Goal: Obtain resource: Download file/media

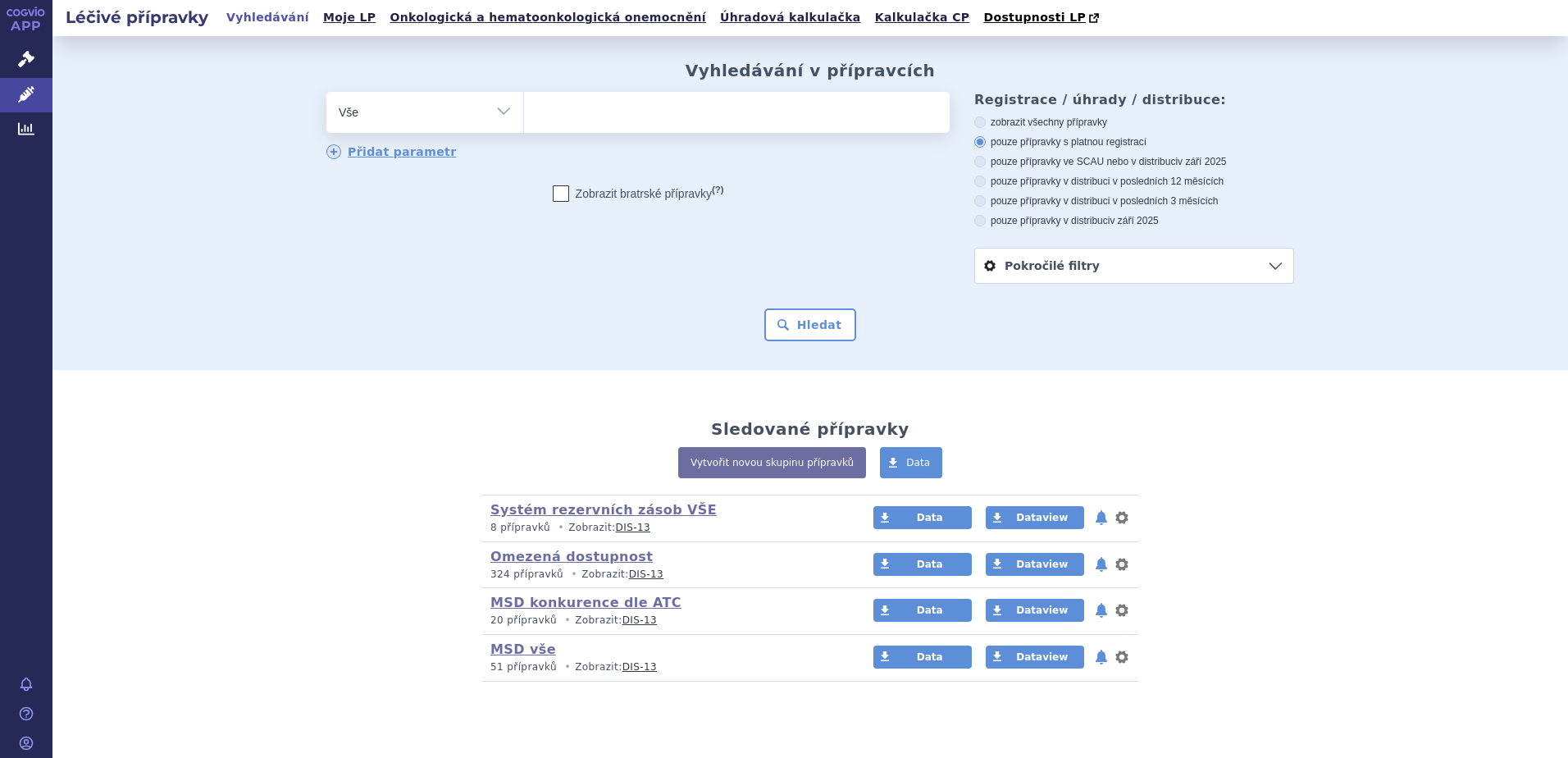
click at [593, 109] on ul at bounding box center [737, 109] width 426 height 35
click at [524, 109] on select at bounding box center [523, 111] width 1 height 41
type input "va"
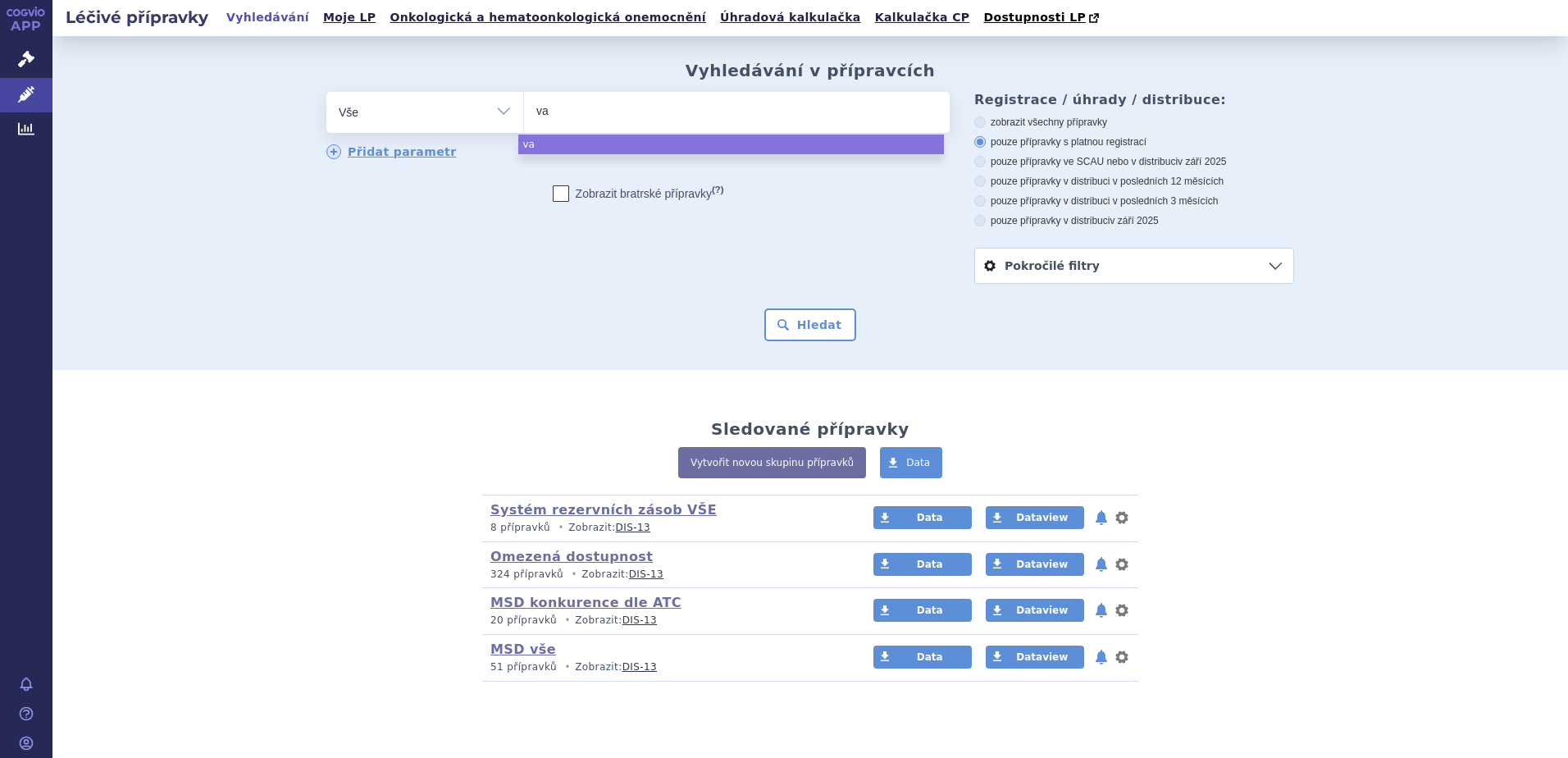
type input "vaq"
type input "vaqta"
select select "vaqta"
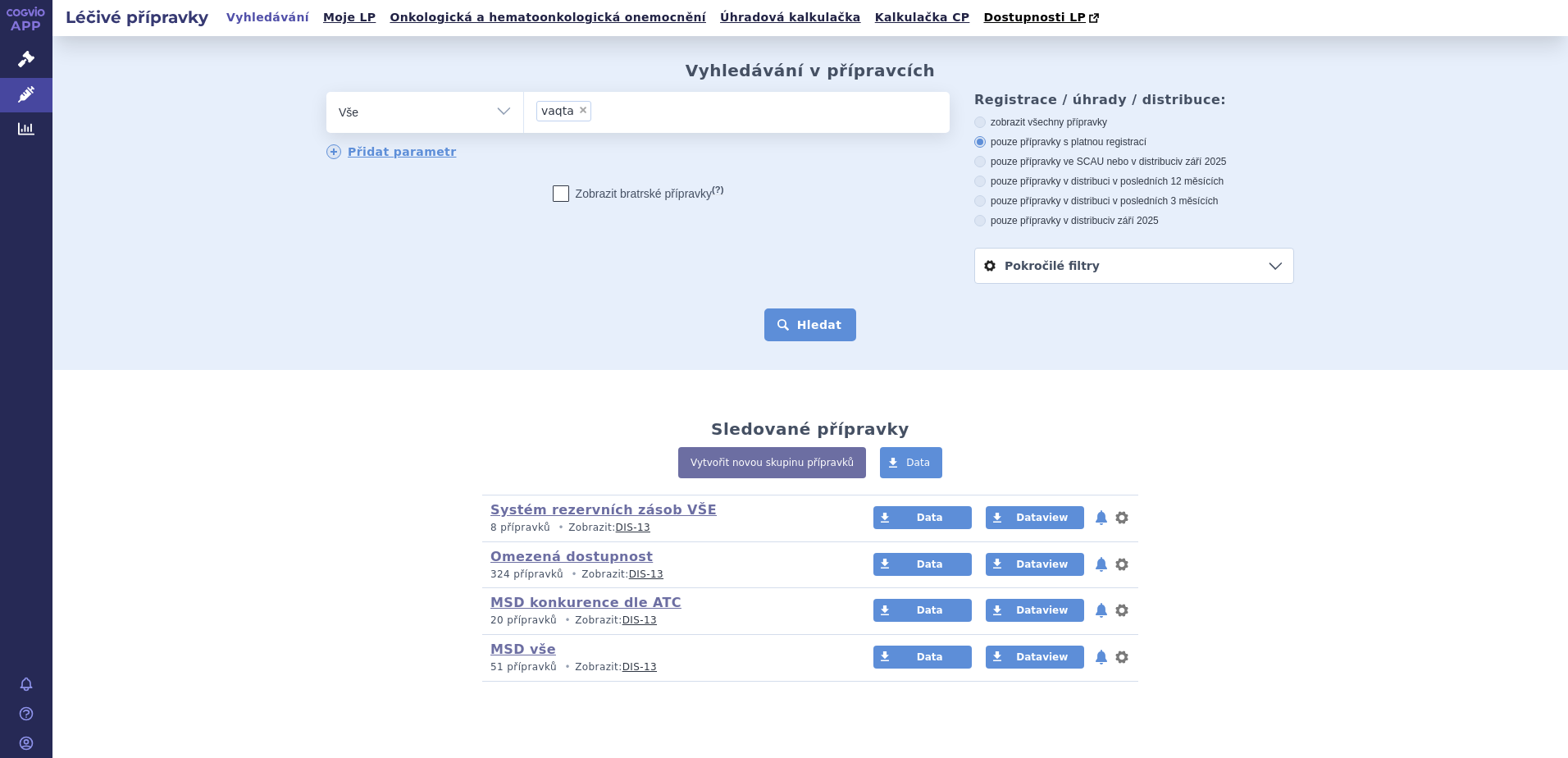
click at [808, 336] on button "Hledat" at bounding box center [811, 325] width 93 height 33
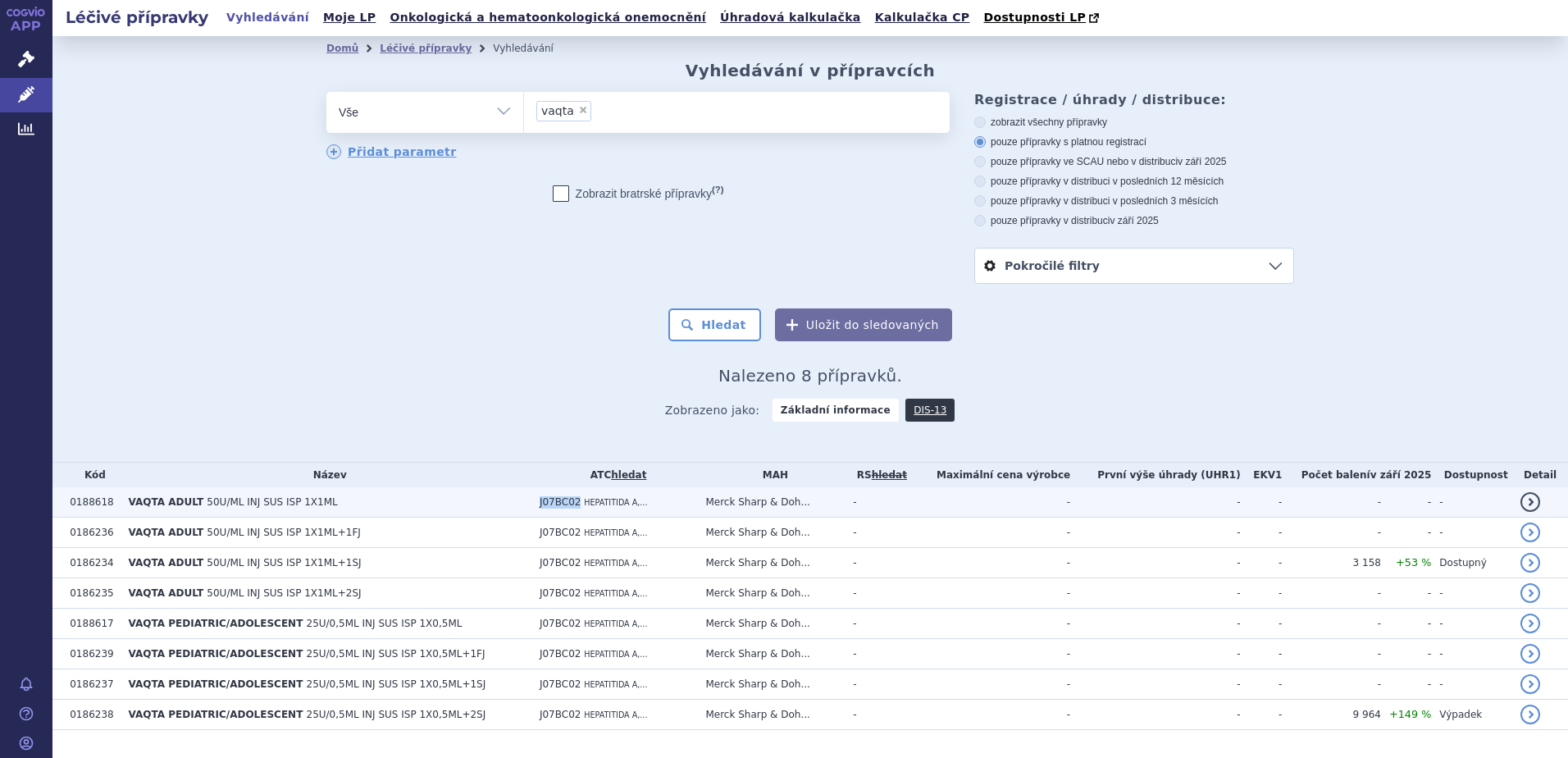
drag, startPoint x: 526, startPoint y: 504, endPoint x: 567, endPoint y: 503, distance: 41.0
click at [567, 503] on td "J07BC02 HEPATITIDA A,..." at bounding box center [614, 502] width 166 height 31
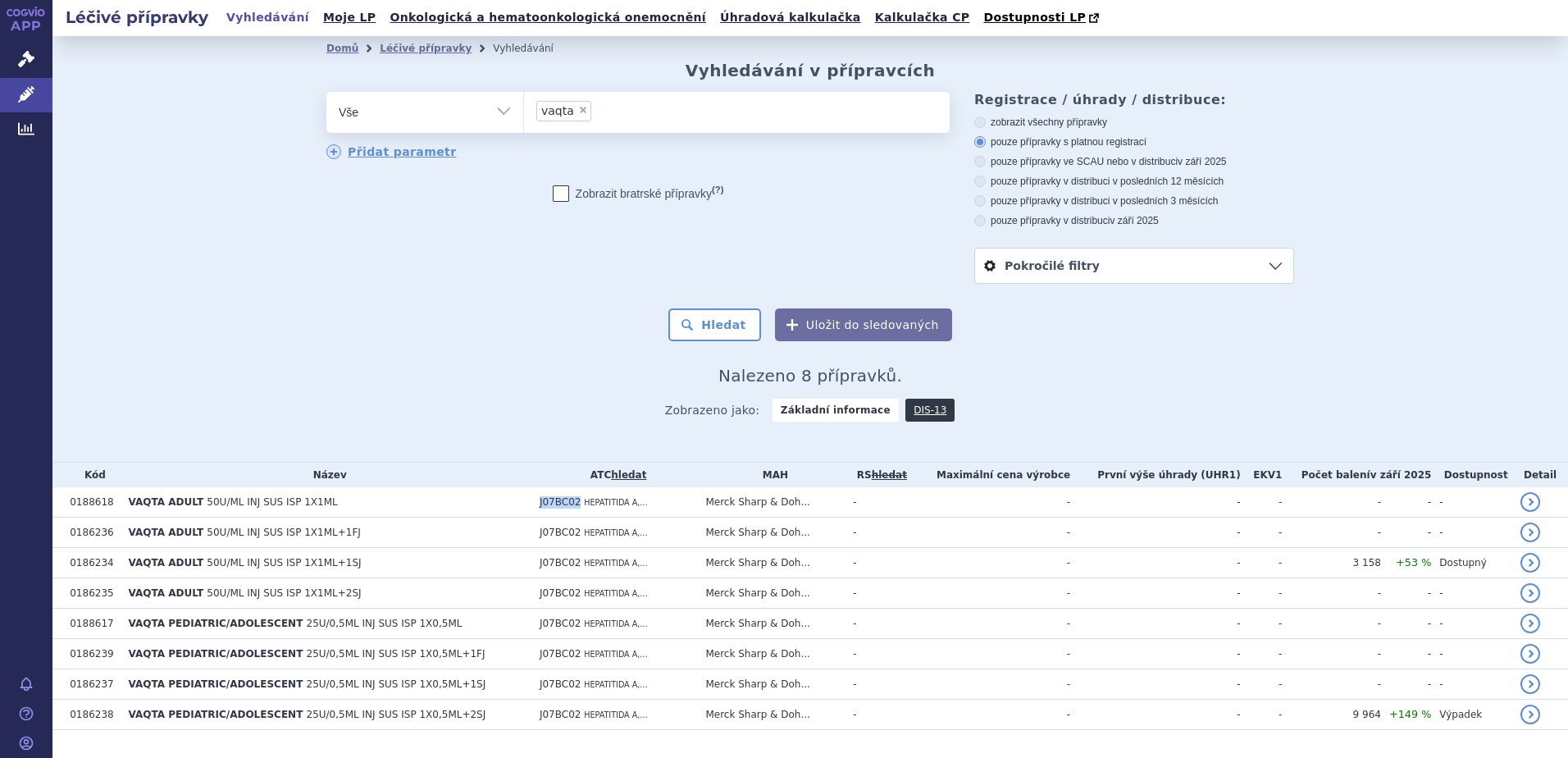
copy span "J07BC02"
click at [639, 121] on ul "× vaqta" at bounding box center [737, 110] width 426 height 36
click at [524, 121] on select "vaqta" at bounding box center [523, 111] width 1 height 41
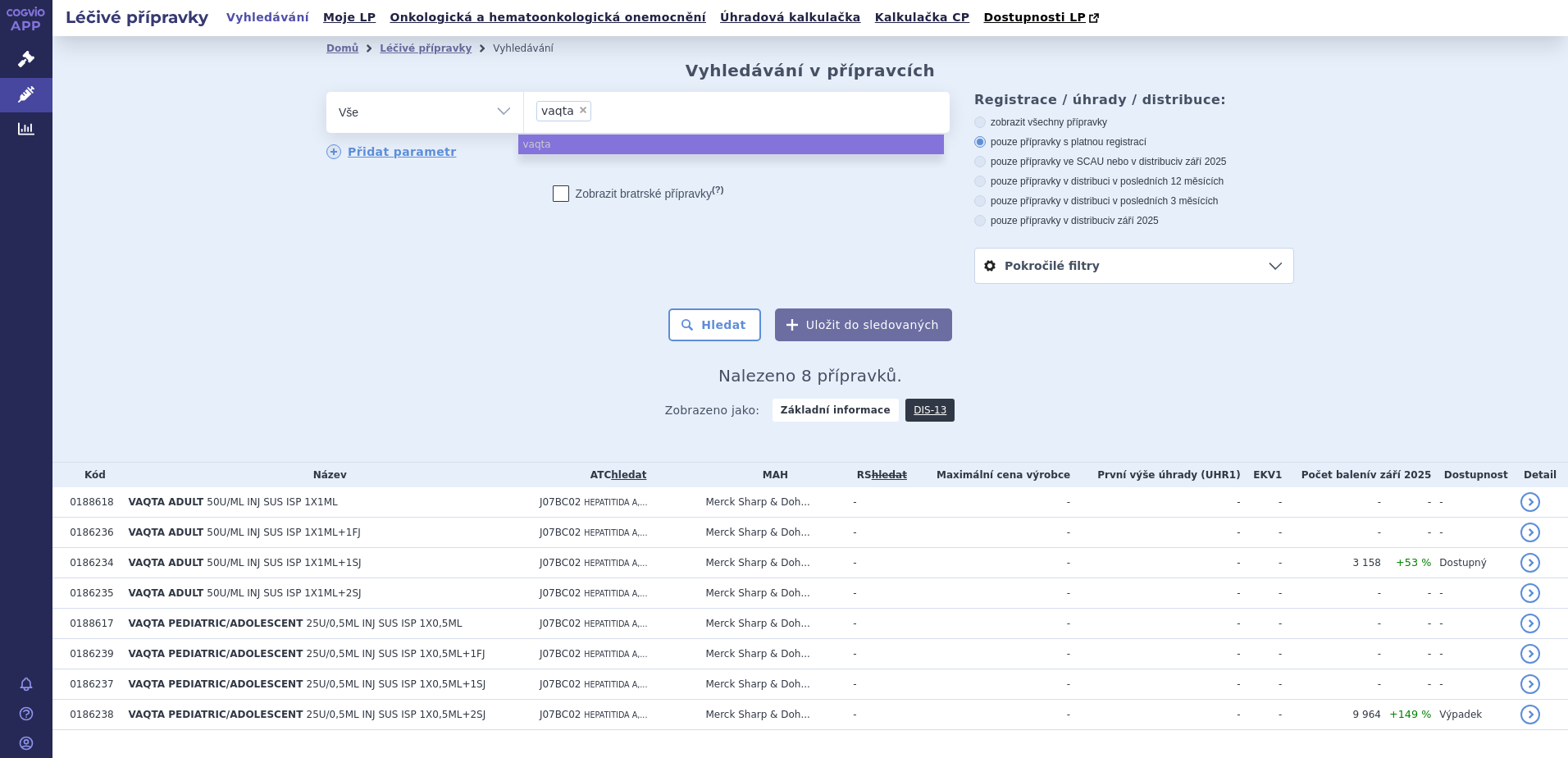
click at [569, 101] on ul "× vaqta" at bounding box center [737, 110] width 426 height 36
click at [524, 101] on select "vaqta" at bounding box center [523, 111] width 1 height 41
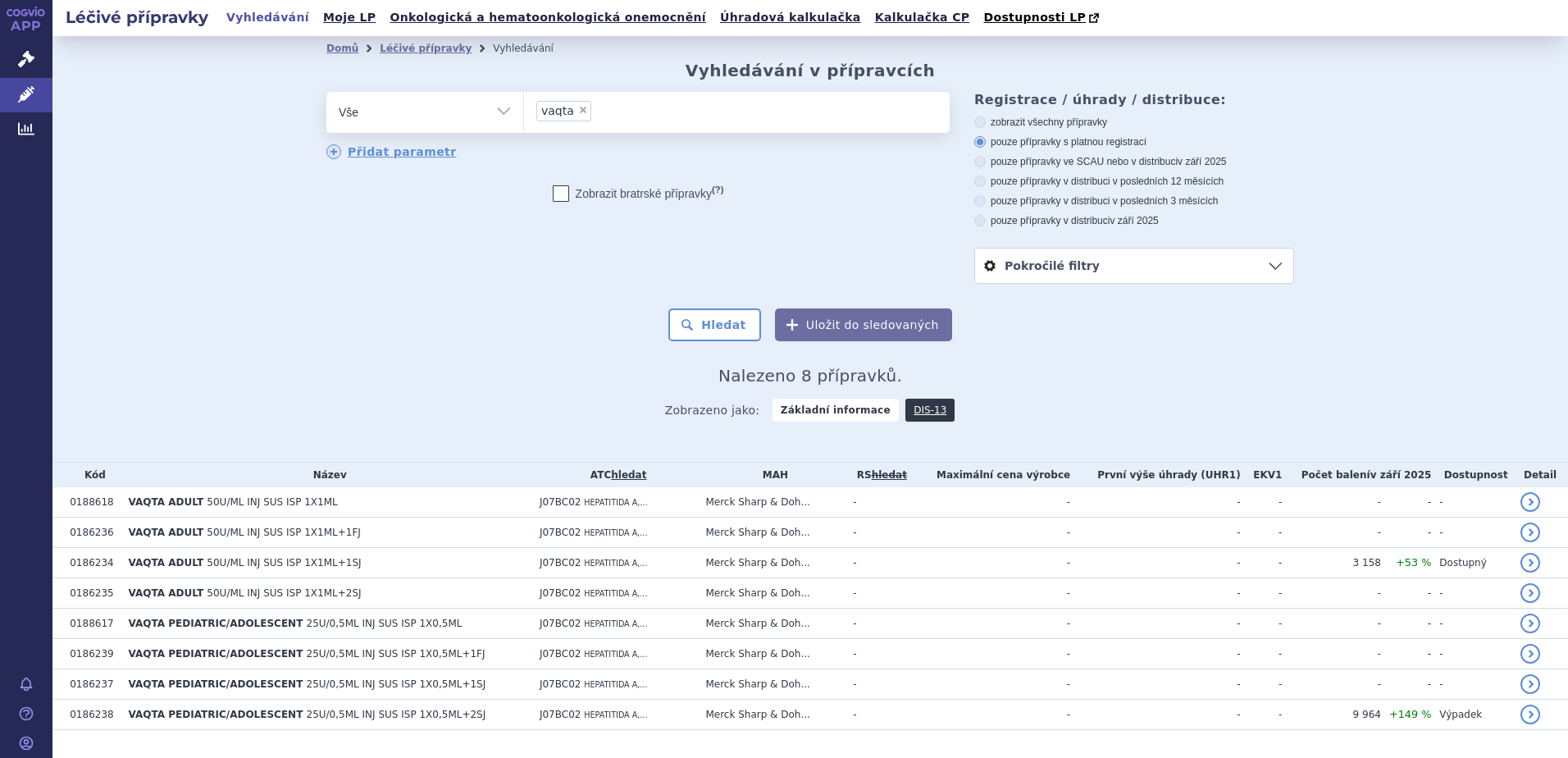
click at [578, 113] on span "×" at bounding box center [583, 110] width 10 height 10
click at [524, 113] on select "vaqta" at bounding box center [523, 111] width 1 height 41
select select
type input "J07BC02"
select select "J07BC02"
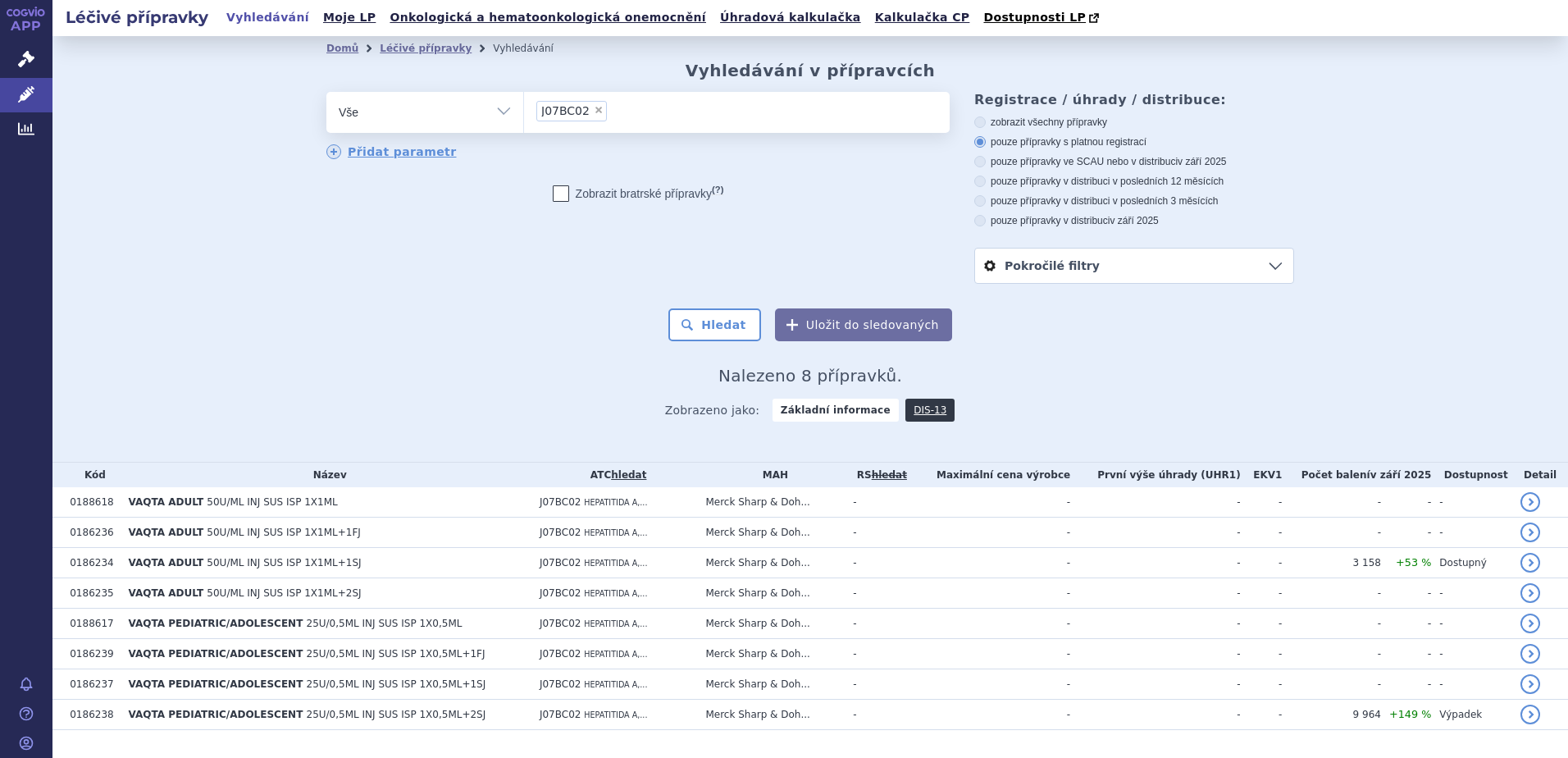
click at [834, 326] on button "Uložit do sledovaných" at bounding box center [863, 325] width 177 height 33
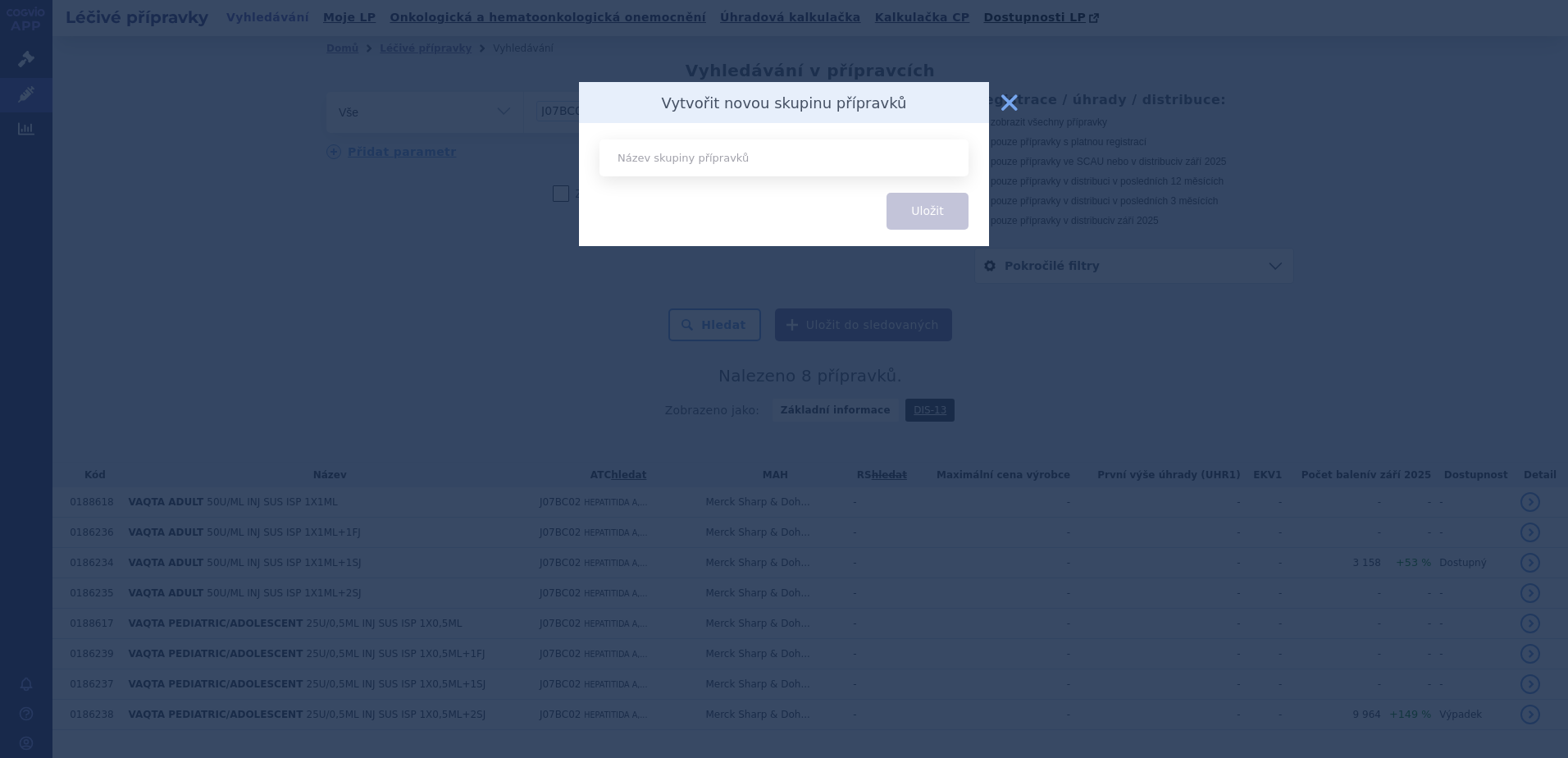
click at [1007, 97] on button "zavřít" at bounding box center [1010, 103] width 33 height 33
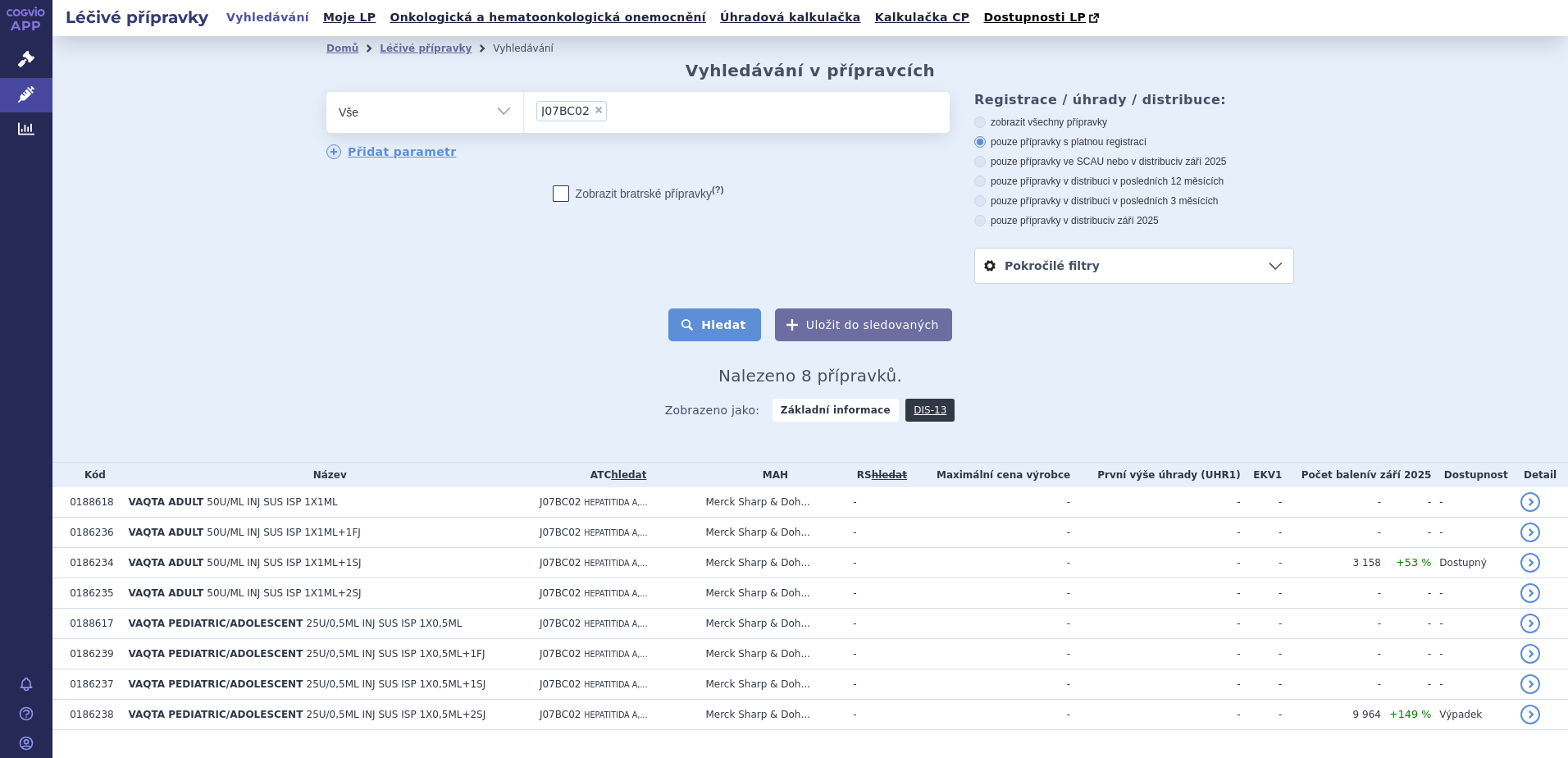
click at [703, 326] on button "Hledat" at bounding box center [715, 325] width 93 height 33
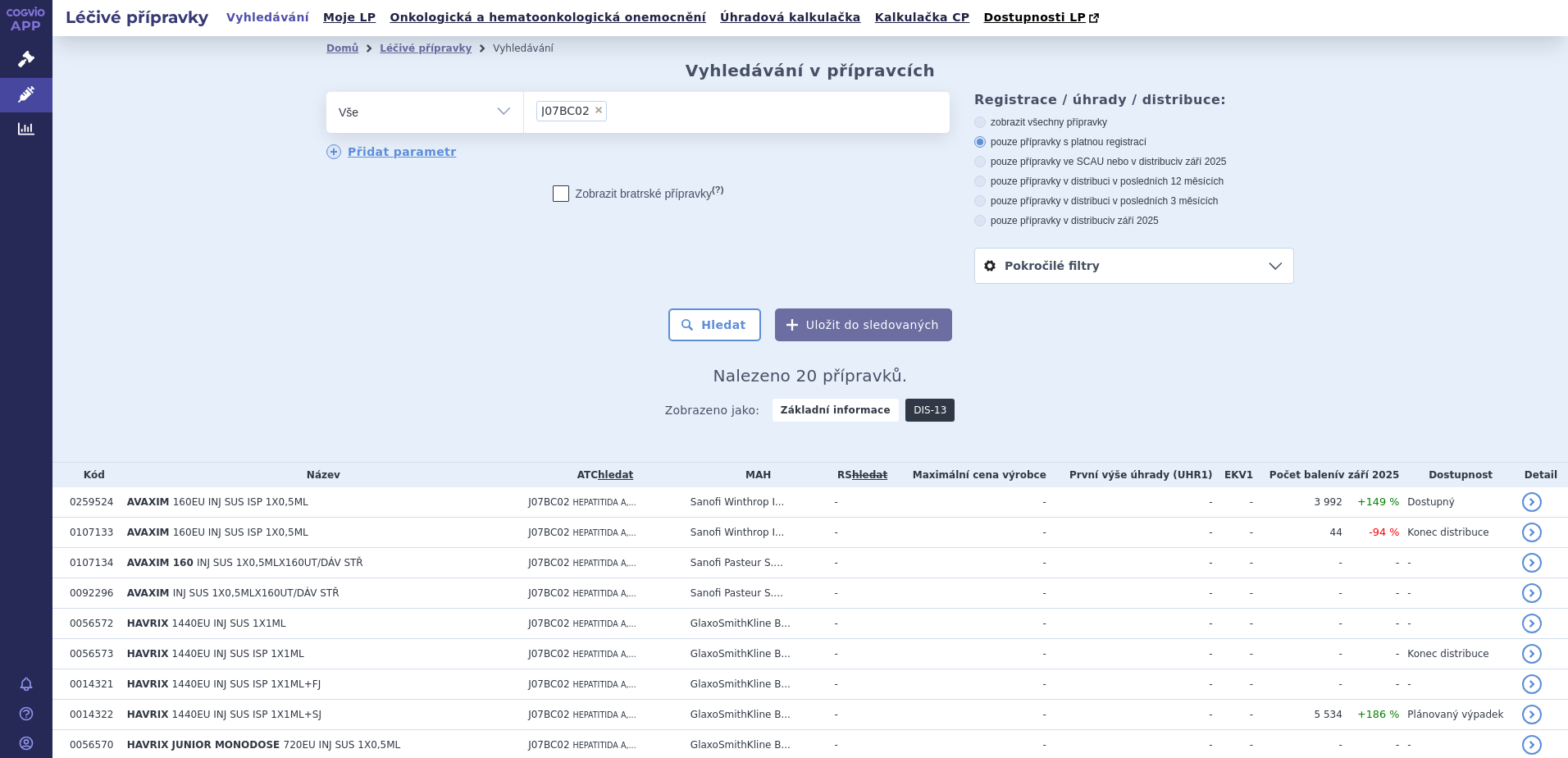
click at [905, 420] on link "DIS-13" at bounding box center [929, 410] width 49 height 23
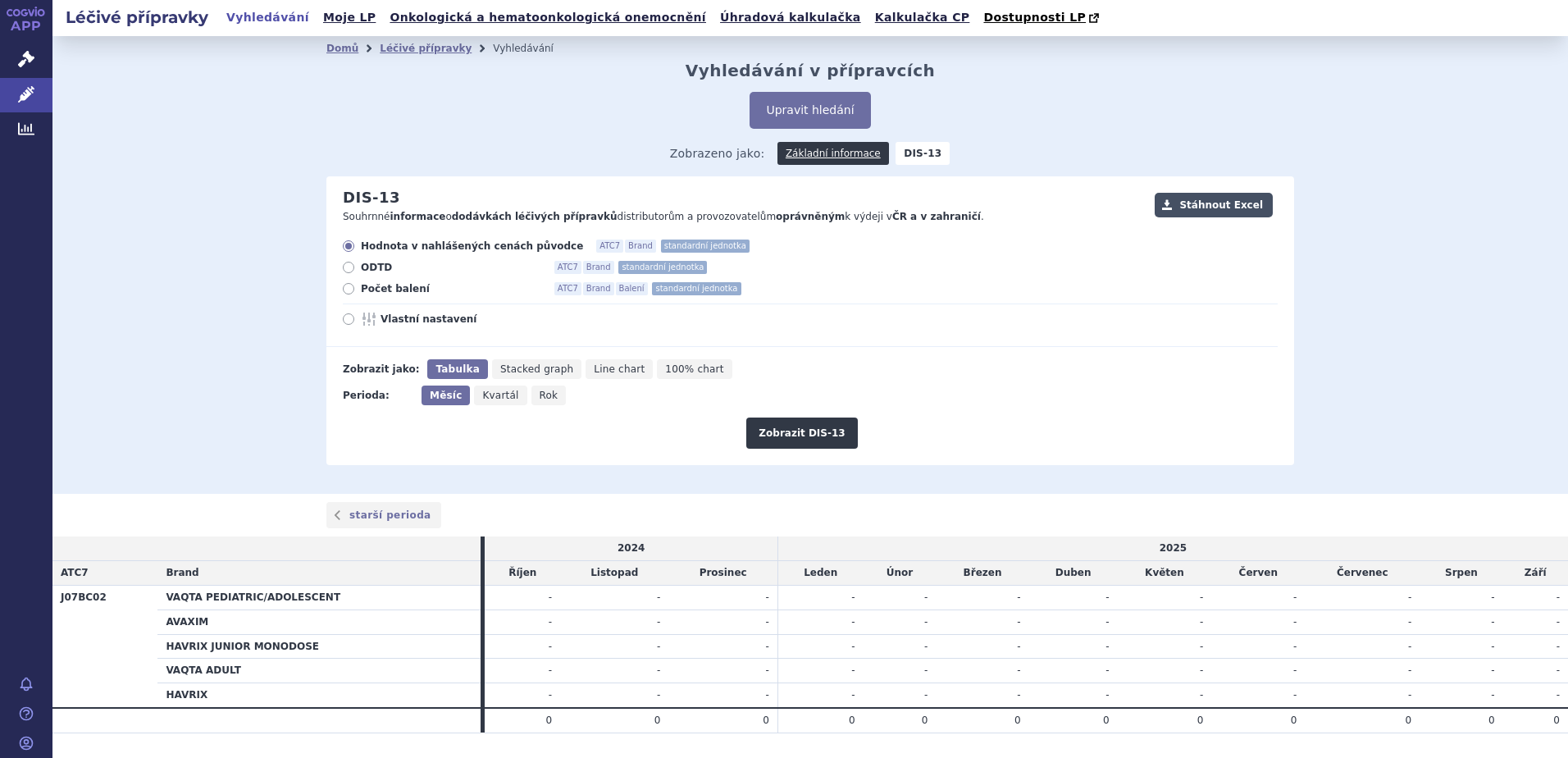
click at [1218, 207] on button "Stáhnout Excel" at bounding box center [1213, 205] width 118 height 25
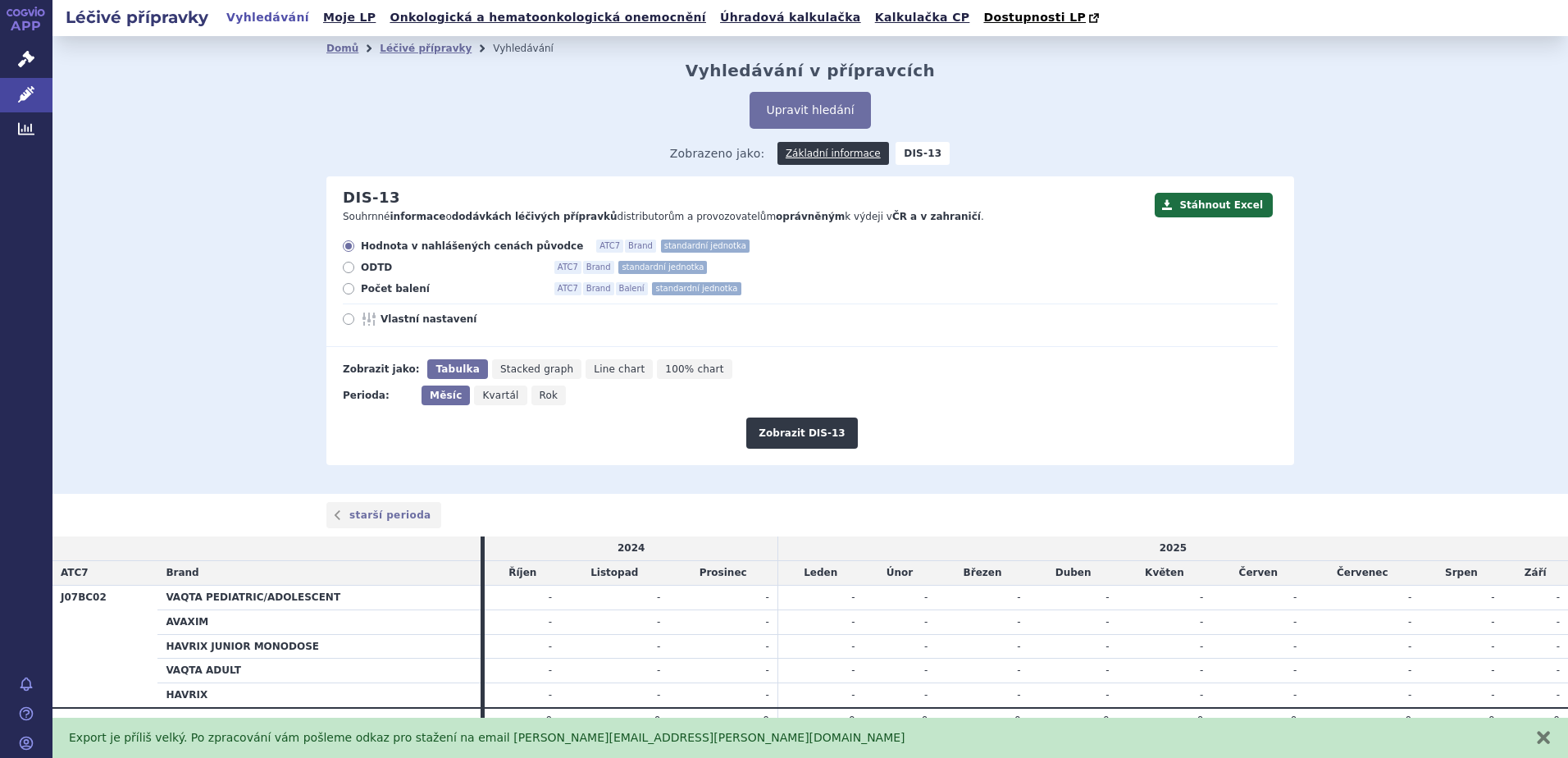
click at [351, 290] on label "Počet balení ATC7 Brand Balení standardní jednotka" at bounding box center [810, 289] width 934 height 13
click at [351, 290] on input "Počet balení ATC7 Brand Balení standardní jednotka" at bounding box center [350, 290] width 11 height 11
radio input "true"
click at [815, 435] on button "Zobrazit DIS-13" at bounding box center [802, 433] width 111 height 31
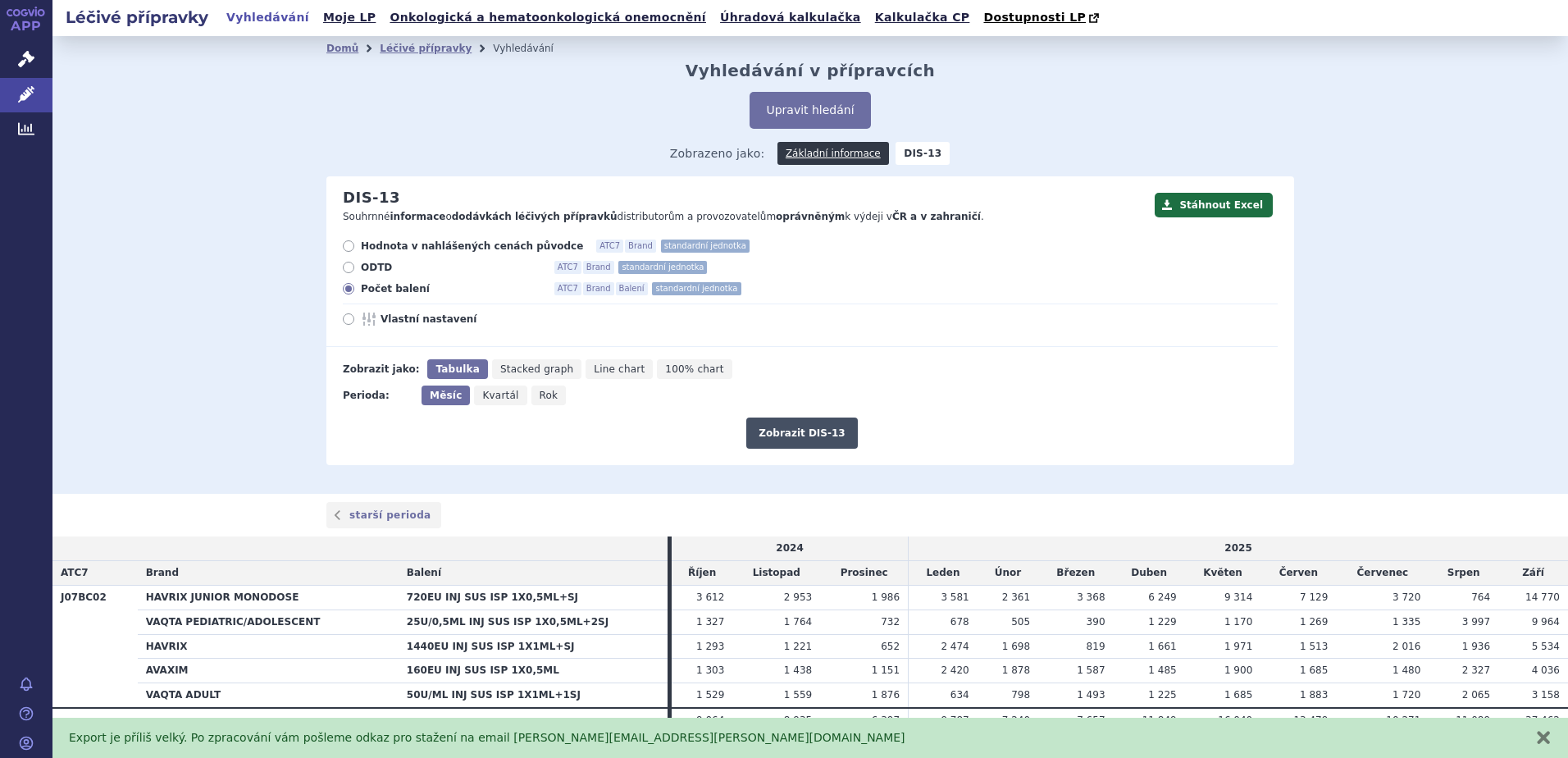
click at [786, 434] on button "Zobrazit DIS-13" at bounding box center [802, 433] width 111 height 31
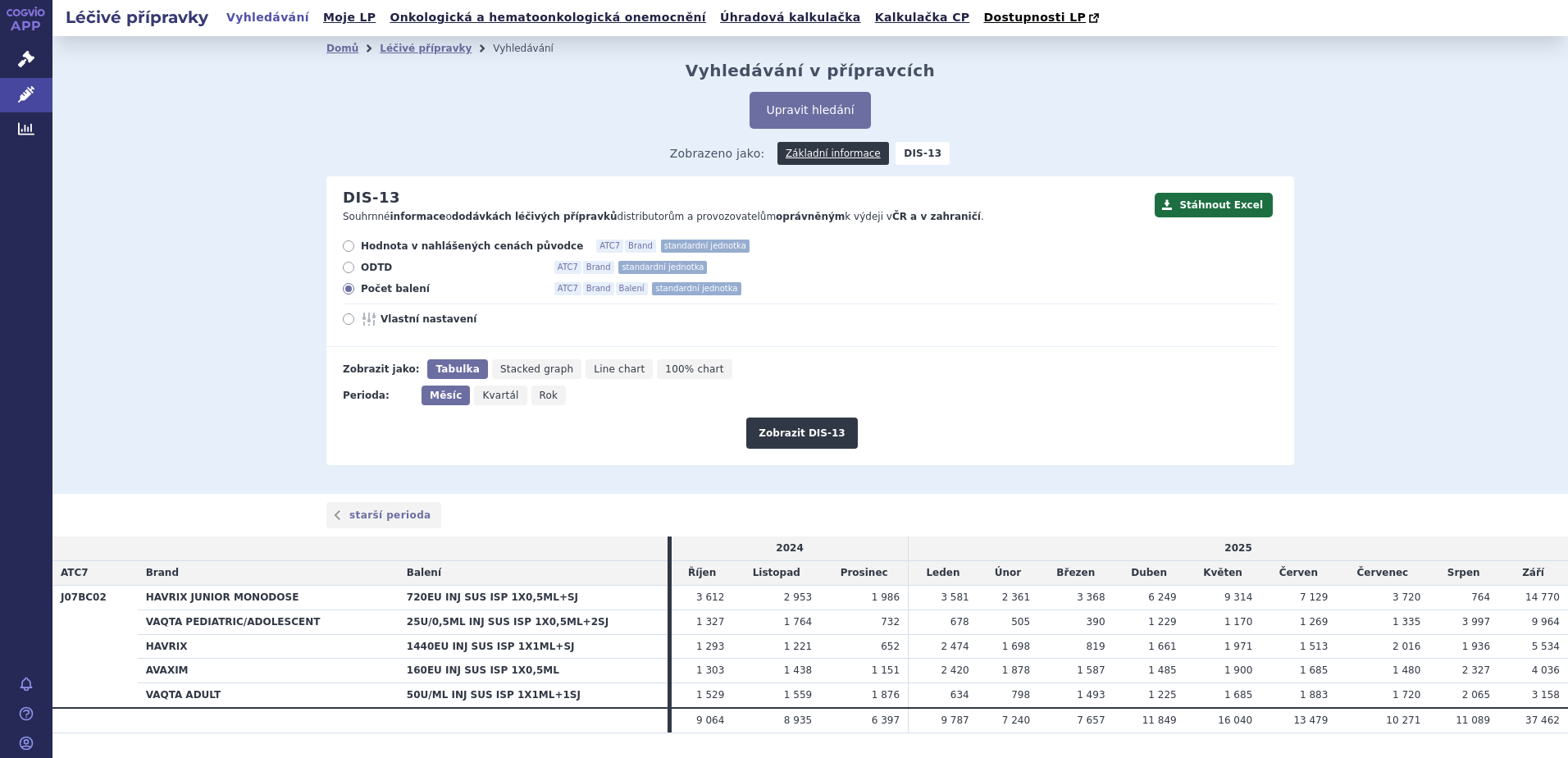
click at [1206, 204] on button "Stáhnout Excel" at bounding box center [1213, 205] width 118 height 25
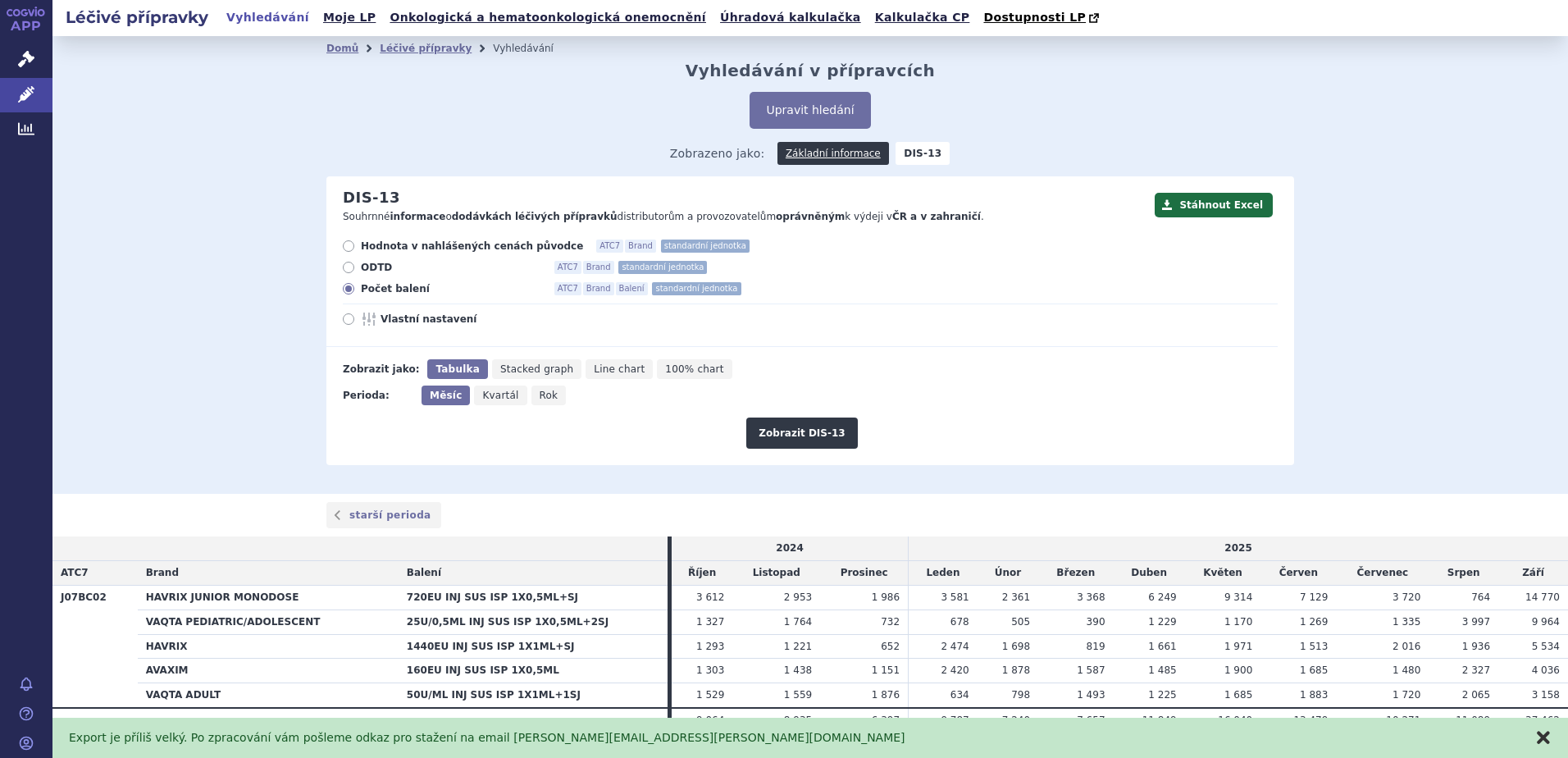
click at [1549, 744] on div "Export je příliš velký. Po zpracování vám pošleme odkaz pro stažení na email [P…" at bounding box center [809, 737] width 1515 height 41
click at [969, 355] on form "Hodnota v nahlášených cenách původce ATC7 Brand standardní jednotka ODTD ATC7 B…" at bounding box center [802, 344] width 951 height 209
